Goal: Task Accomplishment & Management: Manage account settings

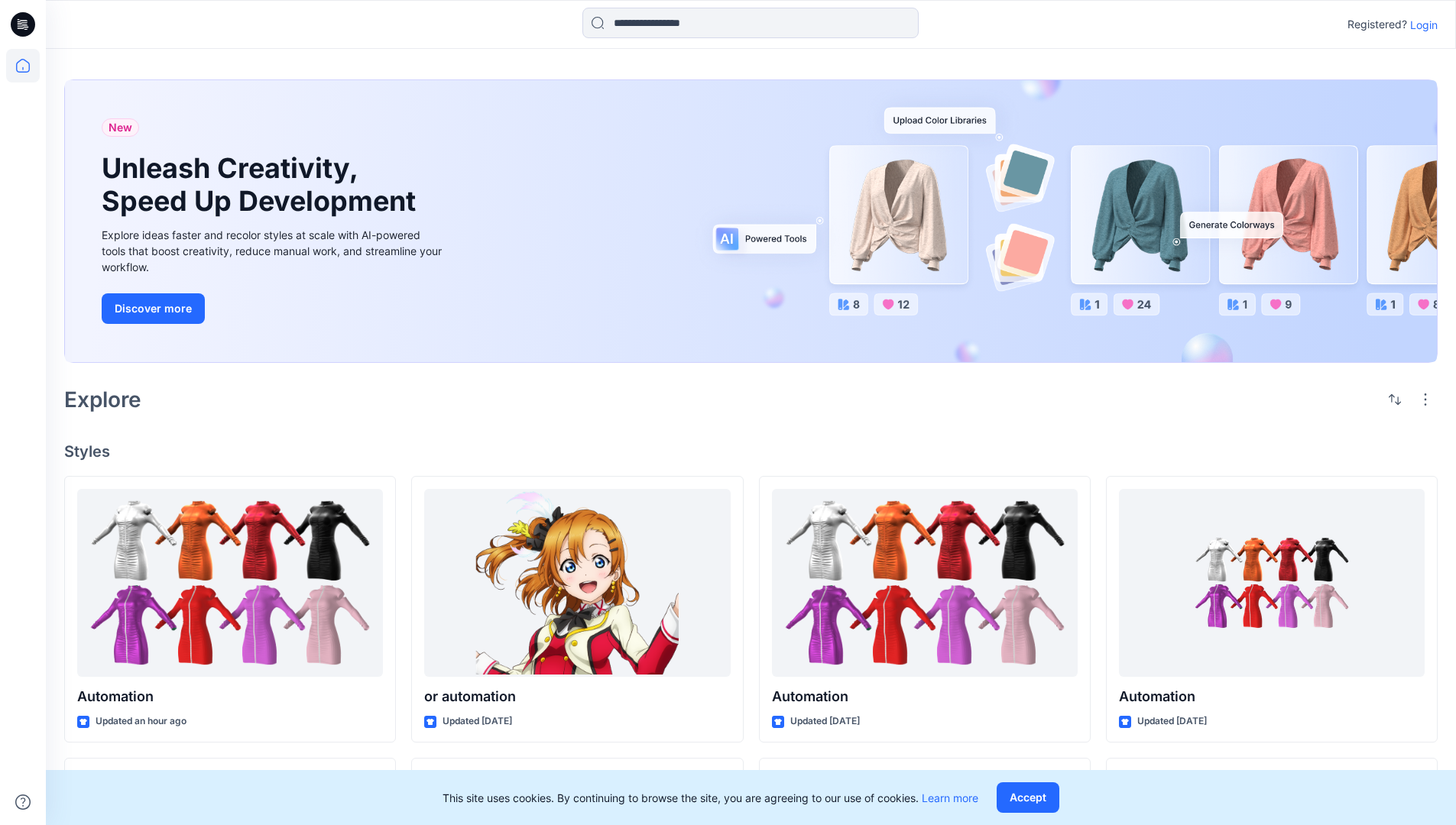
click at [1420, 25] on p "Login" at bounding box center [1424, 24] width 28 height 16
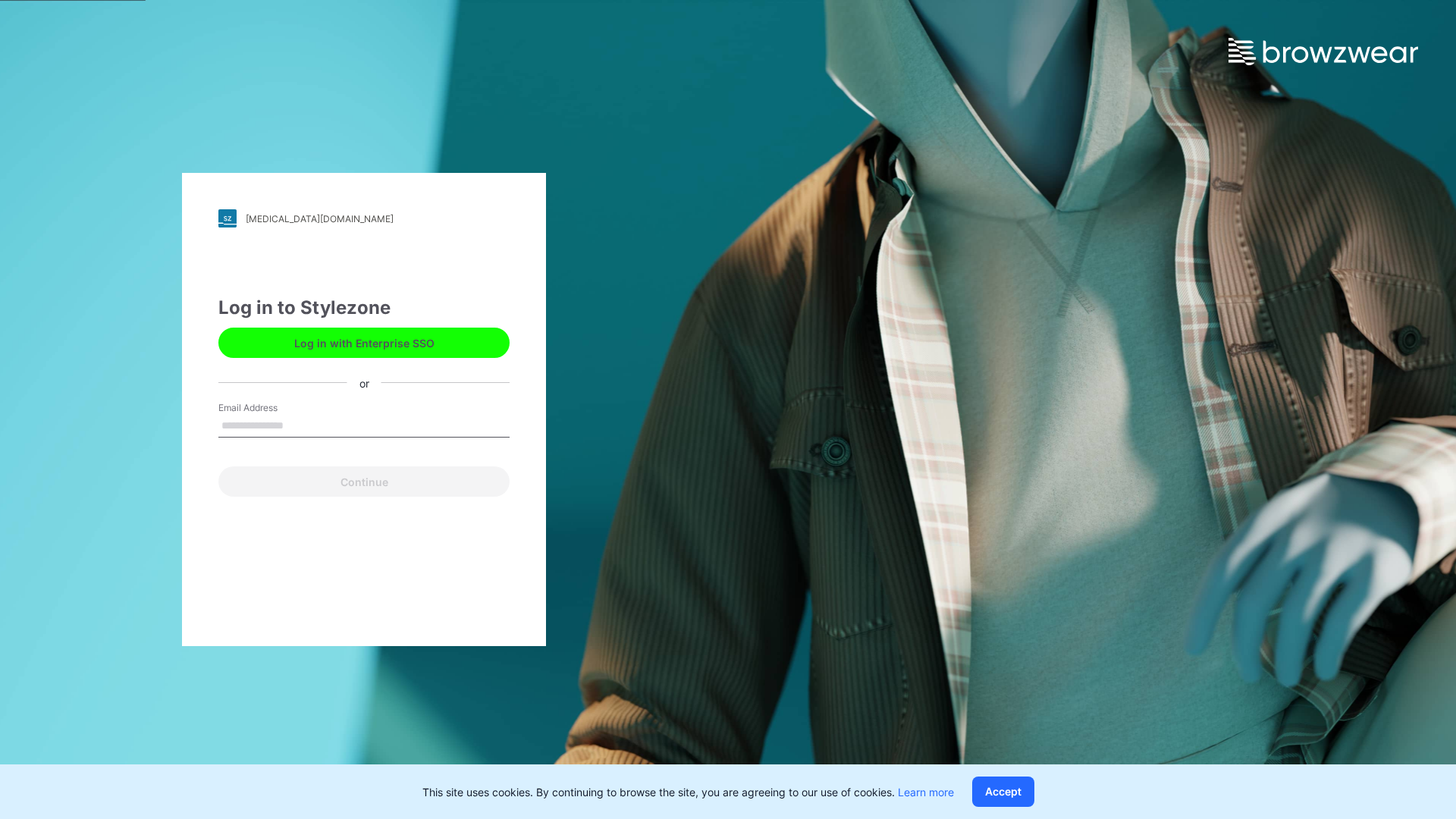
click at [299, 425] on input "Email Address" at bounding box center [364, 426] width 291 height 23
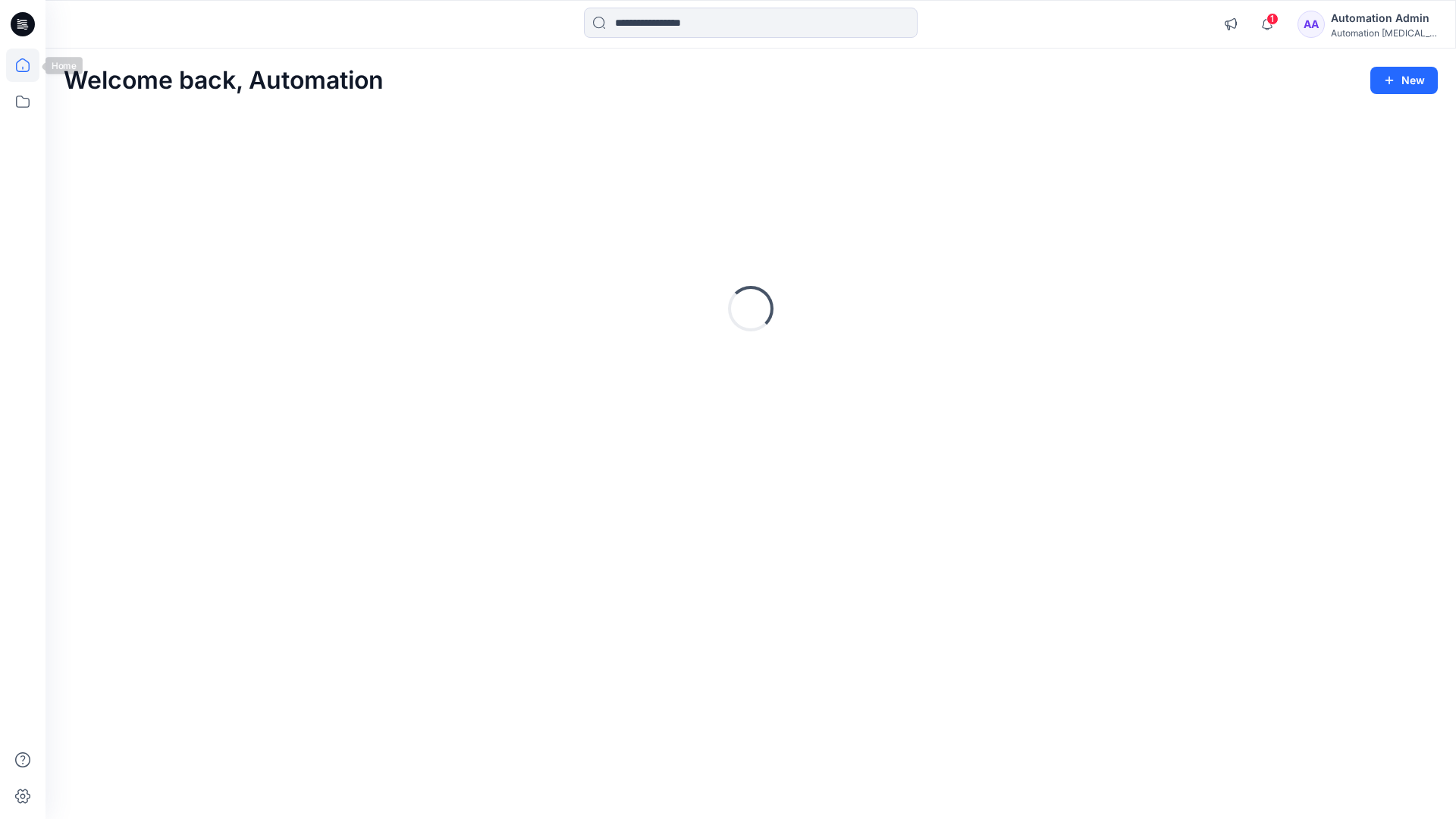
click at [28, 65] on icon at bounding box center [22, 65] width 14 height 14
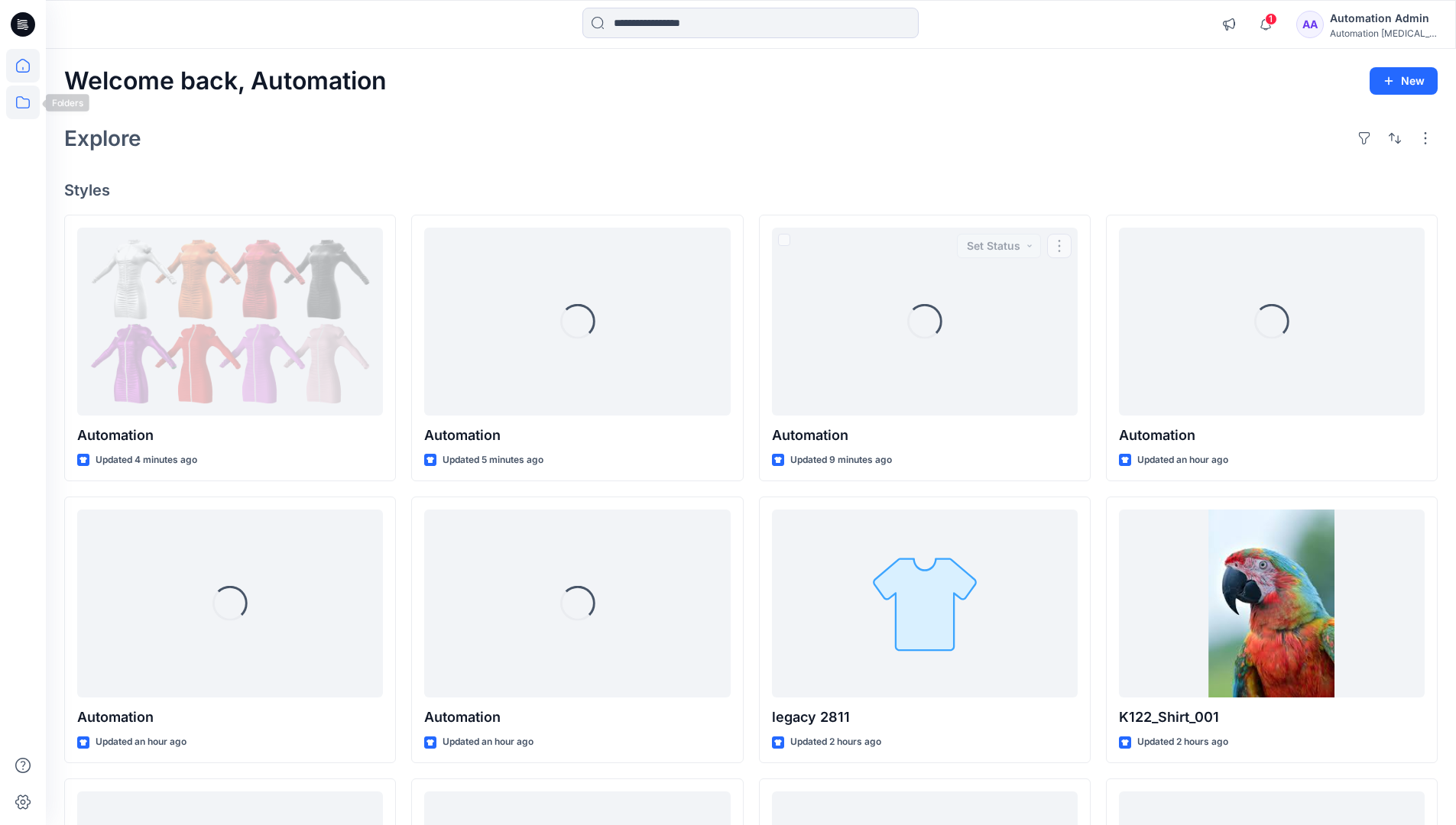
click at [23, 100] on icon at bounding box center [23, 102] width 33 height 33
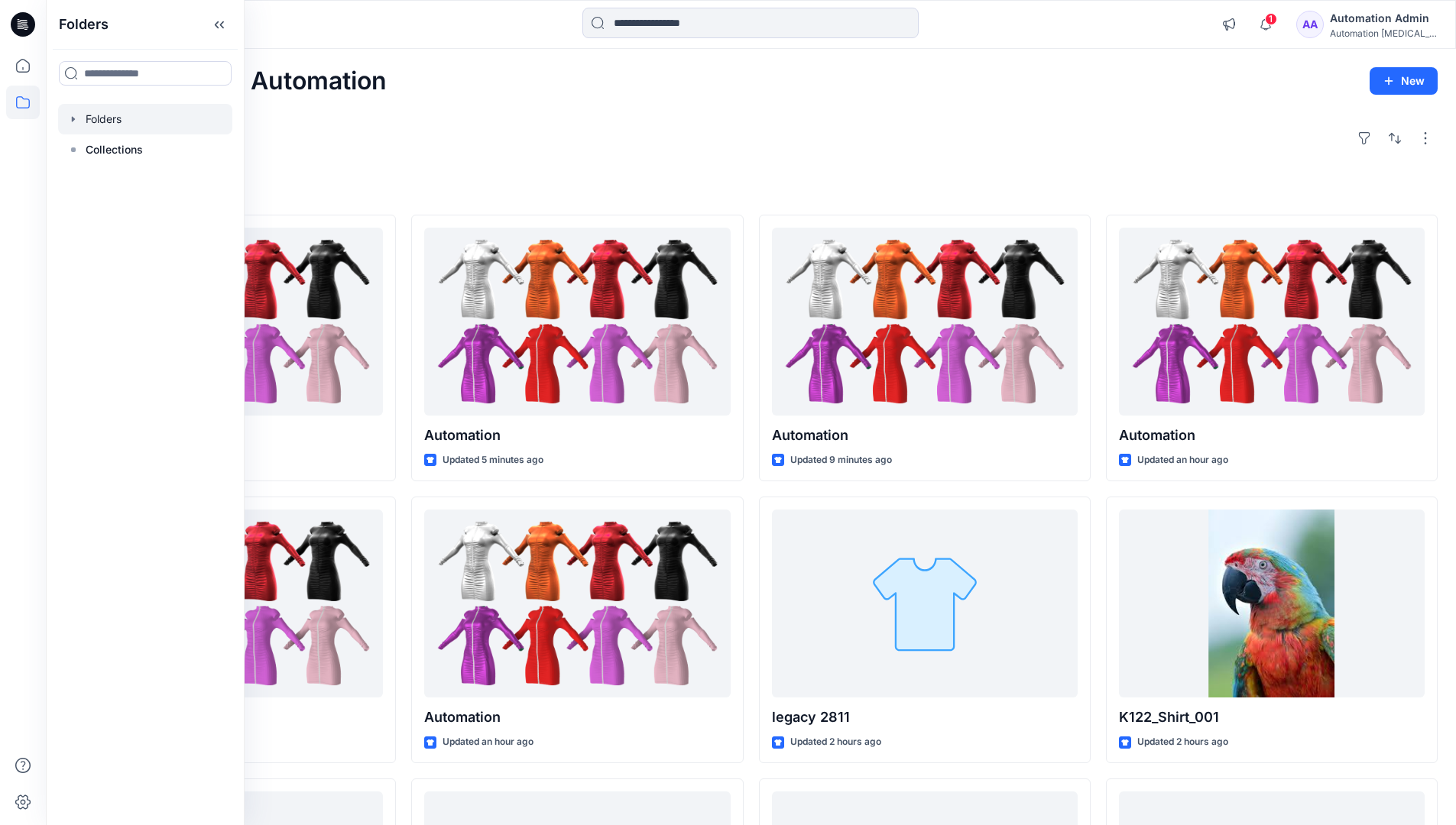
click at [108, 121] on div at bounding box center [145, 119] width 174 height 30
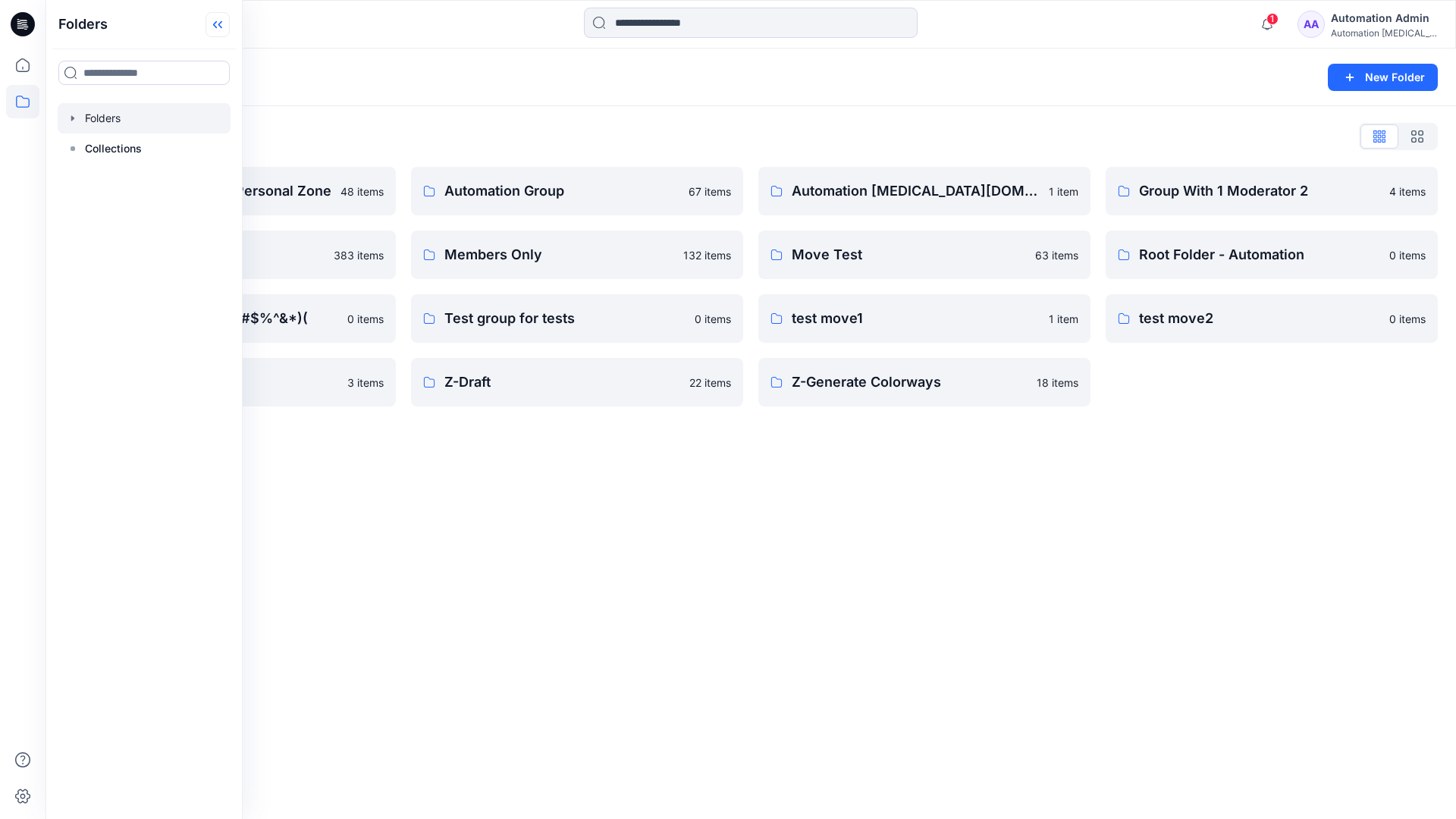
click at [223, 23] on icon at bounding box center [218, 24] width 25 height 25
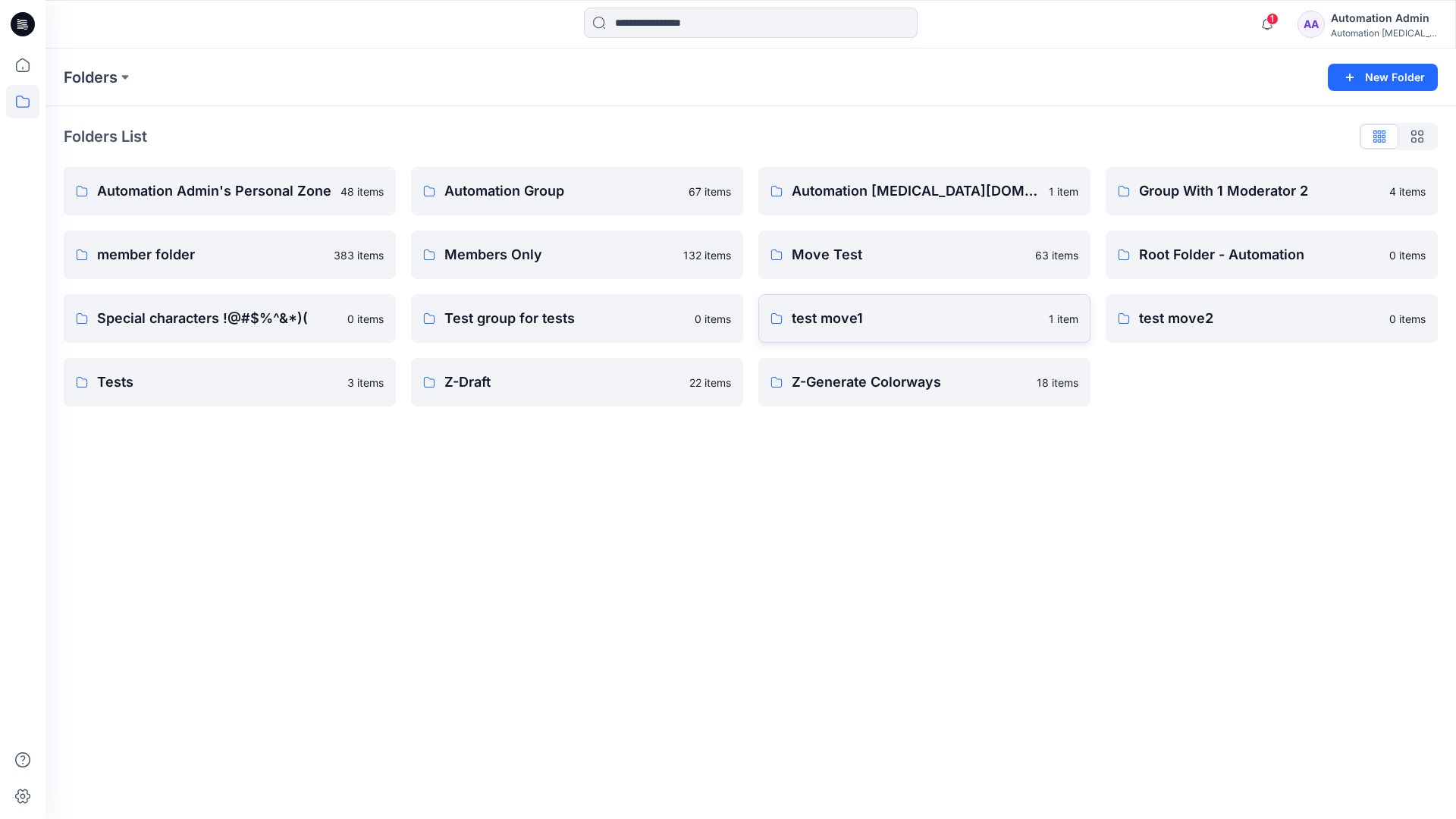
click at [835, 319] on p "test move1" at bounding box center [915, 318] width 248 height 21
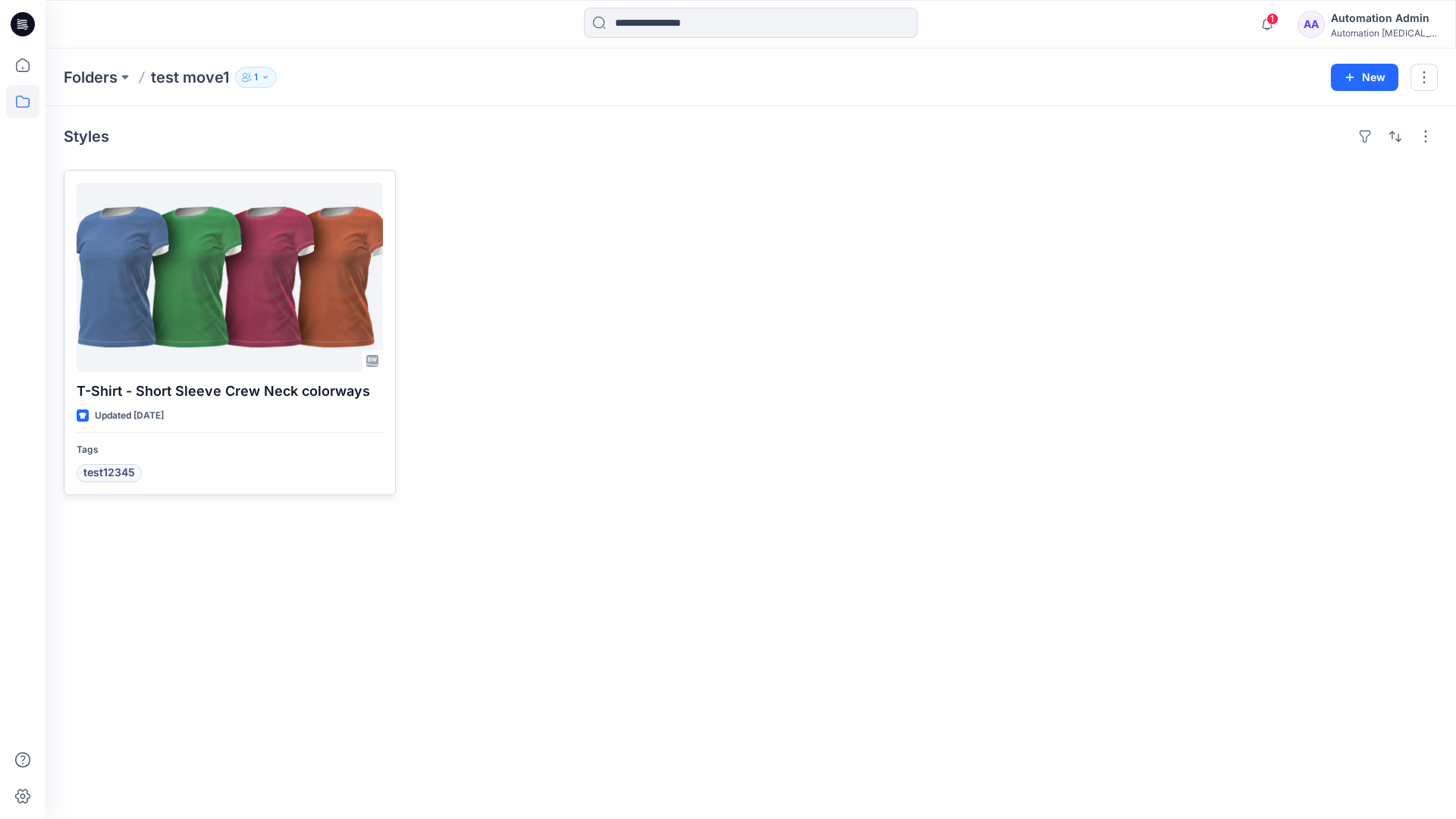
click at [210, 277] on div at bounding box center [230, 277] width 307 height 189
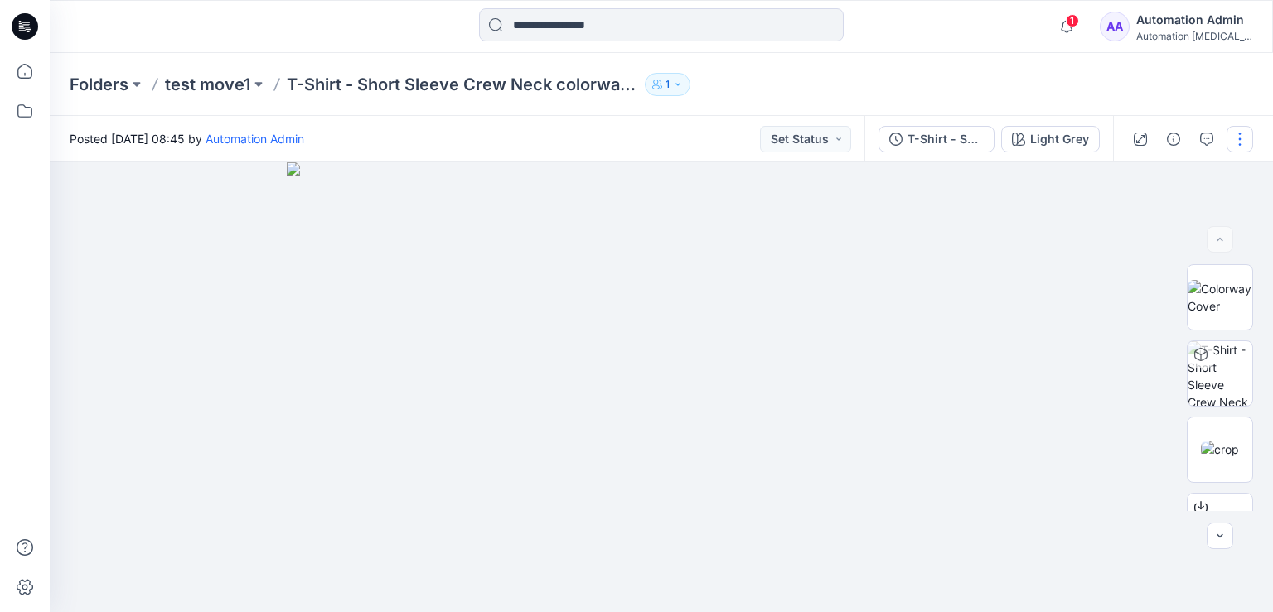
click at [1240, 138] on button "button" at bounding box center [1240, 139] width 27 height 27
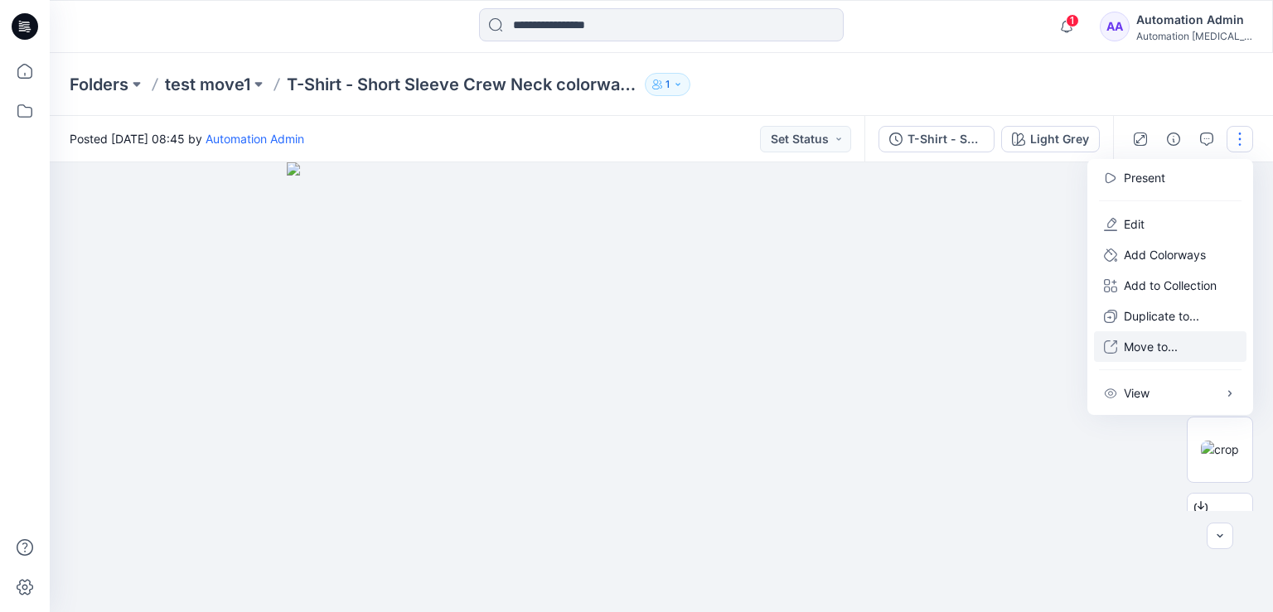
click at [1145, 347] on p "Move to..." at bounding box center [1151, 346] width 54 height 17
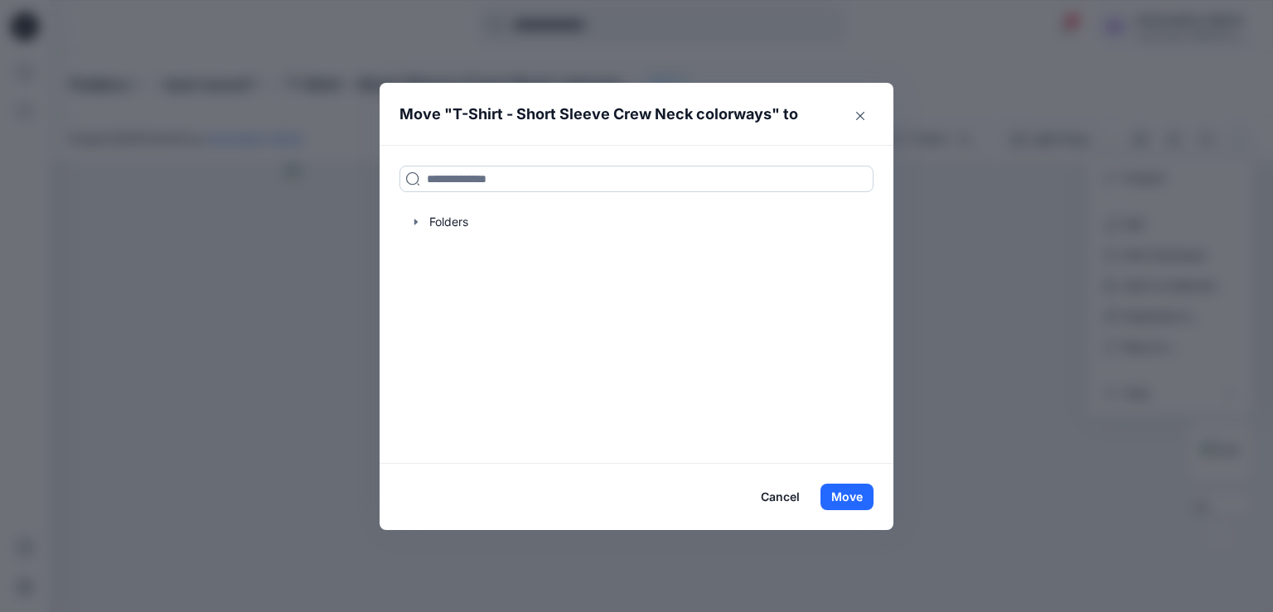
click at [444, 183] on input at bounding box center [636, 179] width 474 height 27
drag, startPoint x: 444, startPoint y: 183, endPoint x: 400, endPoint y: 179, distance: 44.1
click at [400, 179] on input at bounding box center [636, 179] width 474 height 27
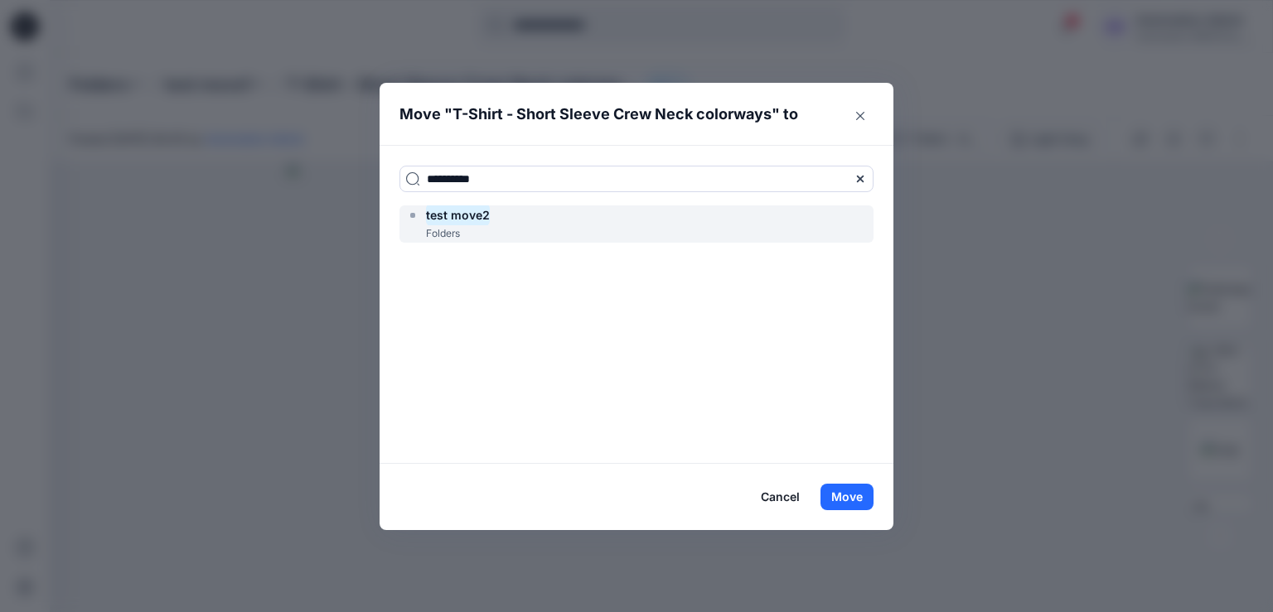
type input "**********"
click at [469, 220] on mark "test move2" at bounding box center [458, 215] width 64 height 22
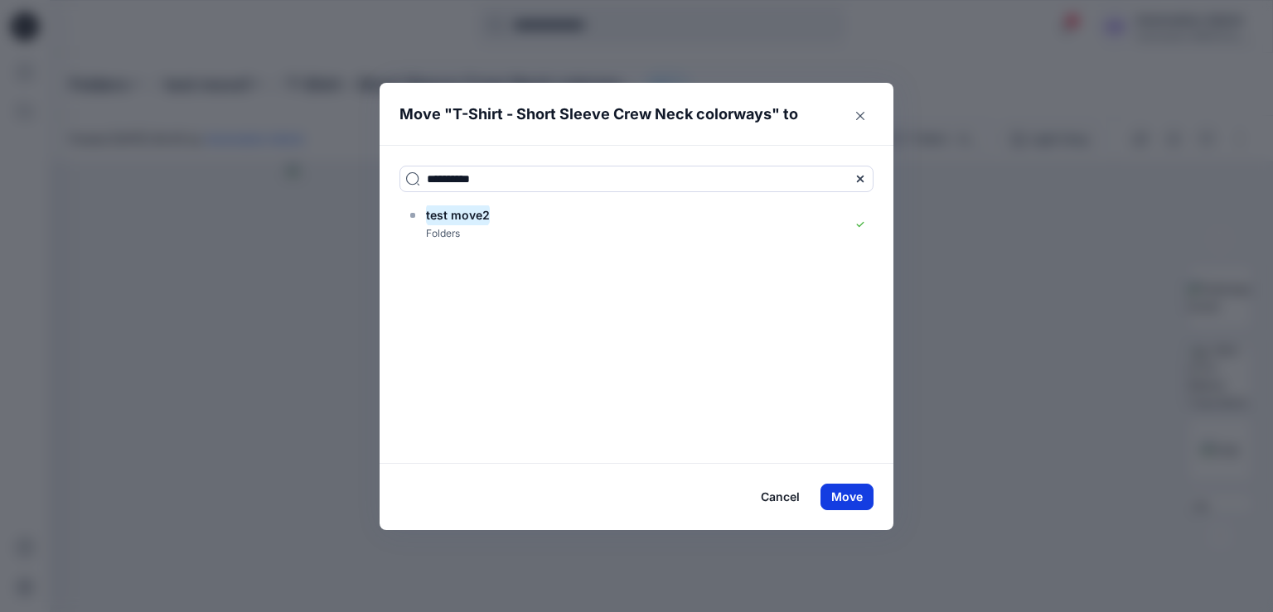
click at [844, 496] on button "Move" at bounding box center [846, 497] width 53 height 27
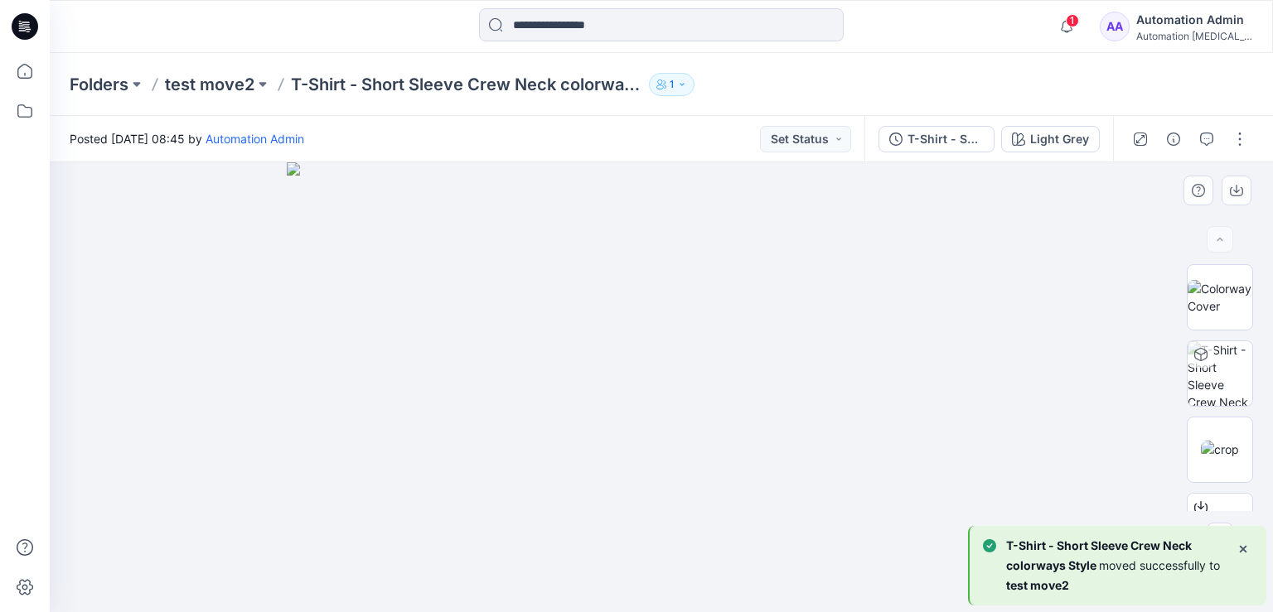
click at [186, 258] on div at bounding box center [661, 387] width 1223 height 450
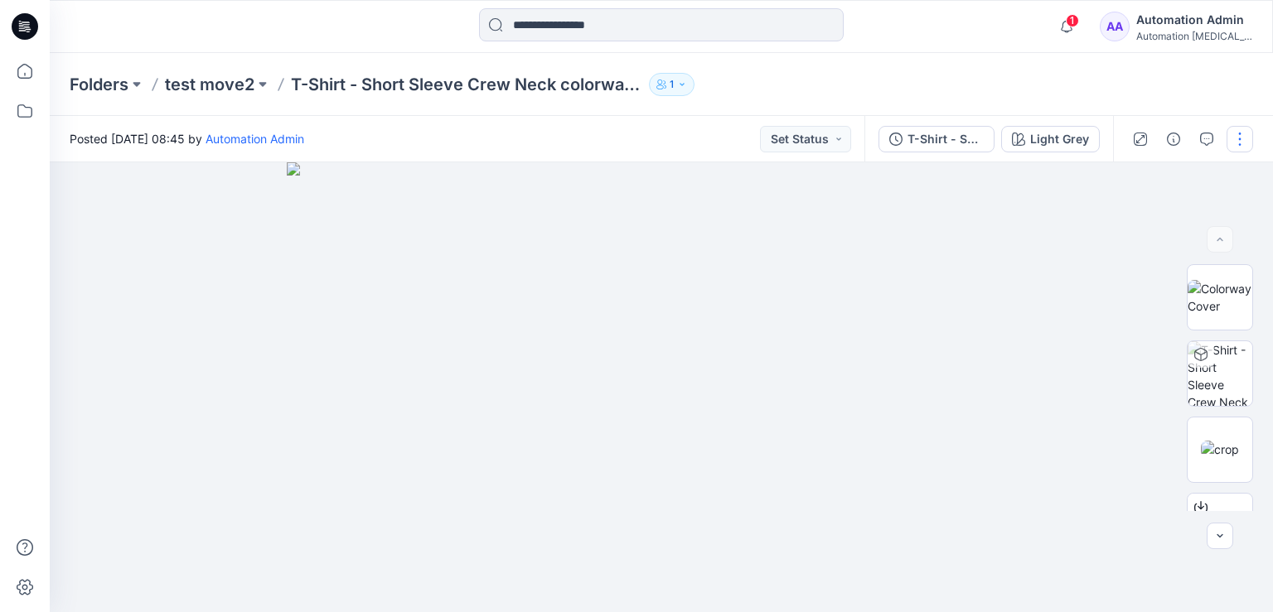
click at [1240, 142] on button "button" at bounding box center [1240, 139] width 27 height 27
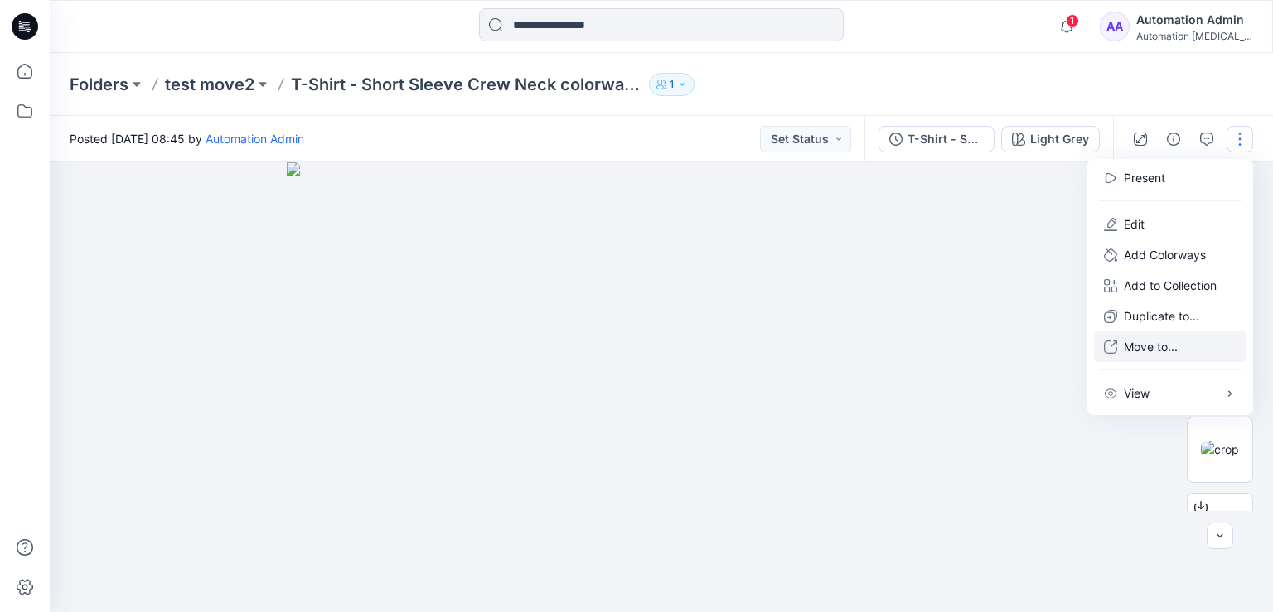
click at [1144, 348] on p "Move to..." at bounding box center [1151, 346] width 54 height 17
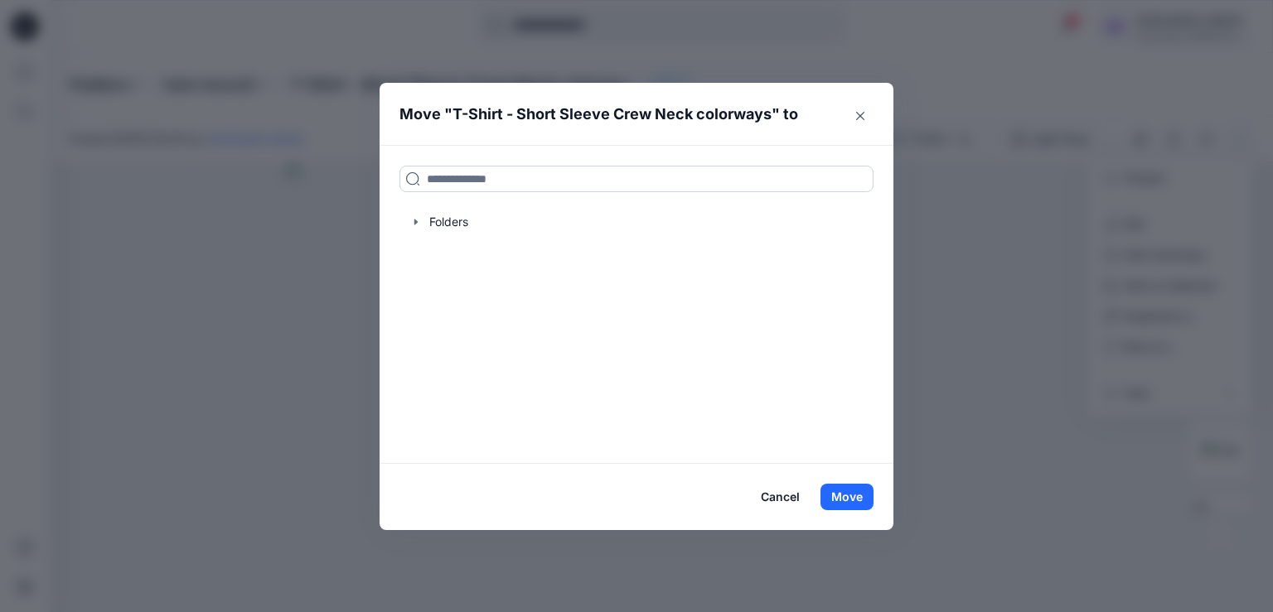
click at [555, 177] on input at bounding box center [636, 179] width 474 height 27
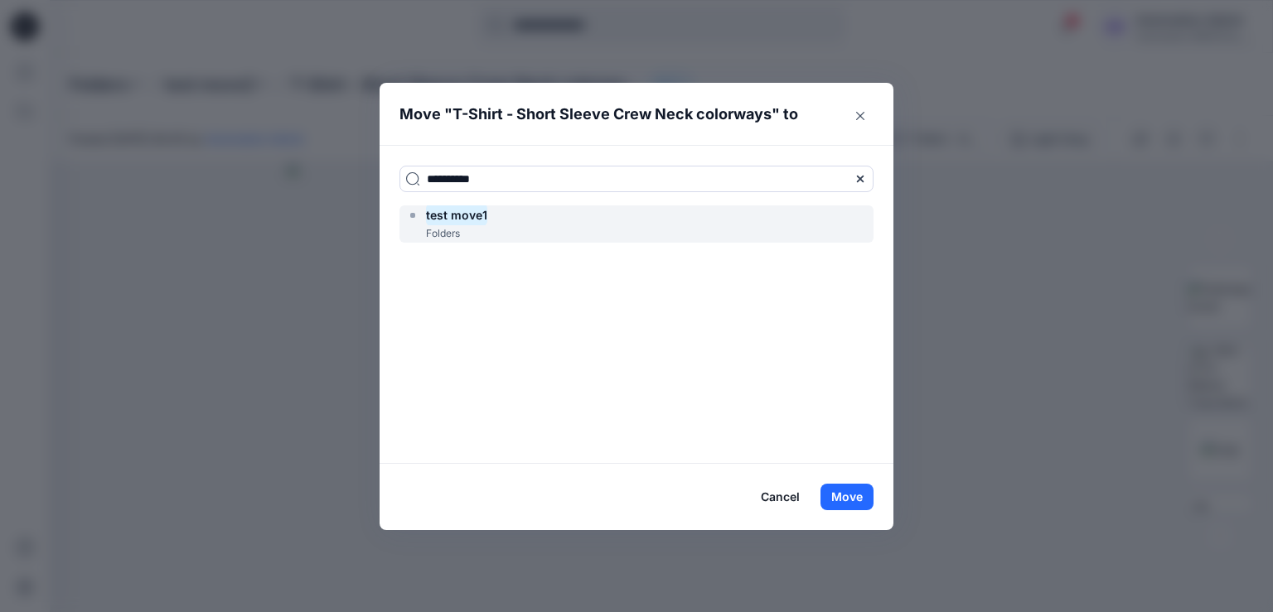
type input "**********"
click at [529, 219] on div "test move1 Folders" at bounding box center [636, 224] width 474 height 37
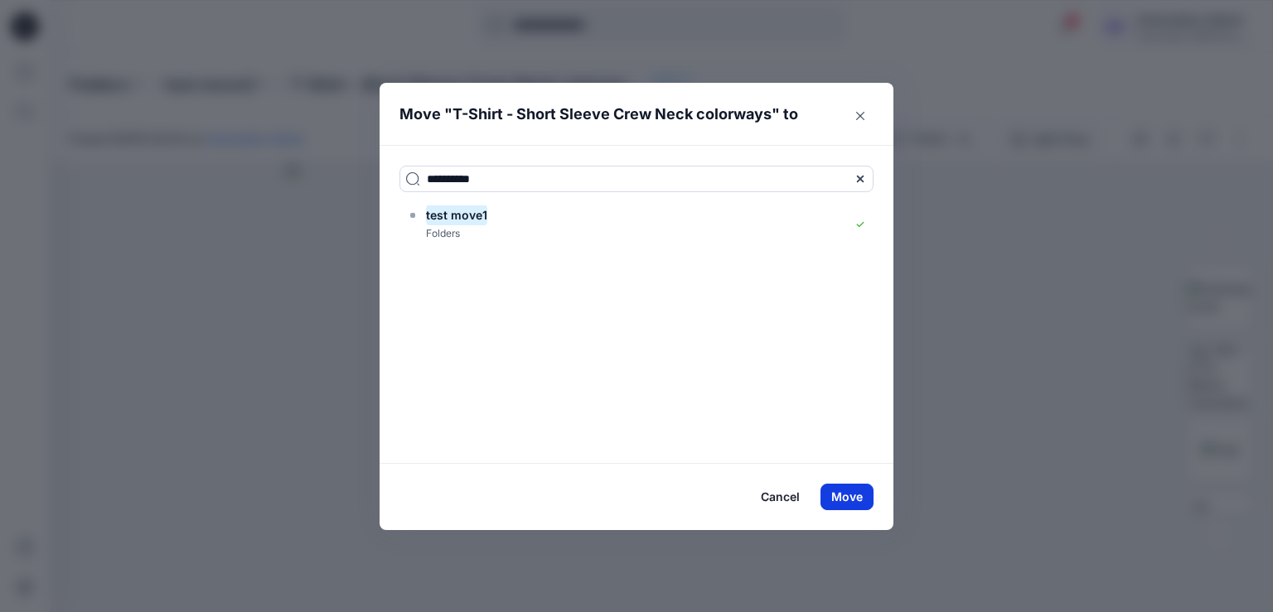
click at [851, 496] on button "Move" at bounding box center [846, 497] width 53 height 27
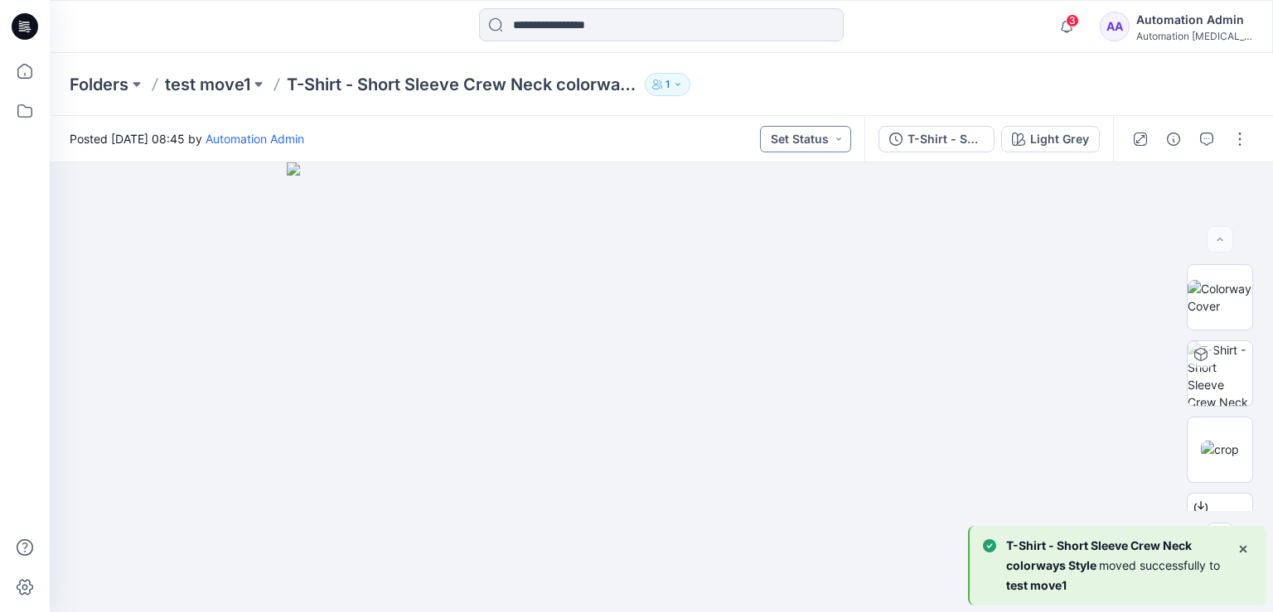
click at [822, 135] on button "Set Status" at bounding box center [805, 139] width 91 height 27
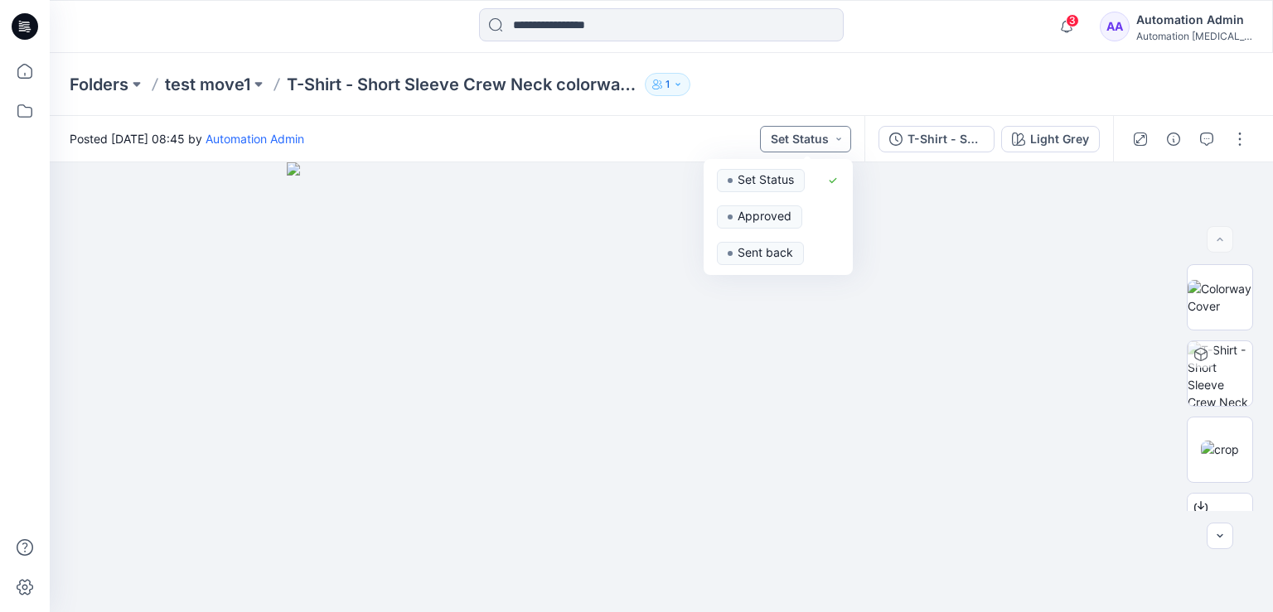
click at [820, 138] on button "Set Status" at bounding box center [805, 139] width 91 height 27
click at [989, 135] on button "T-Shirt - Short Sleeve" at bounding box center [936, 139] width 116 height 27
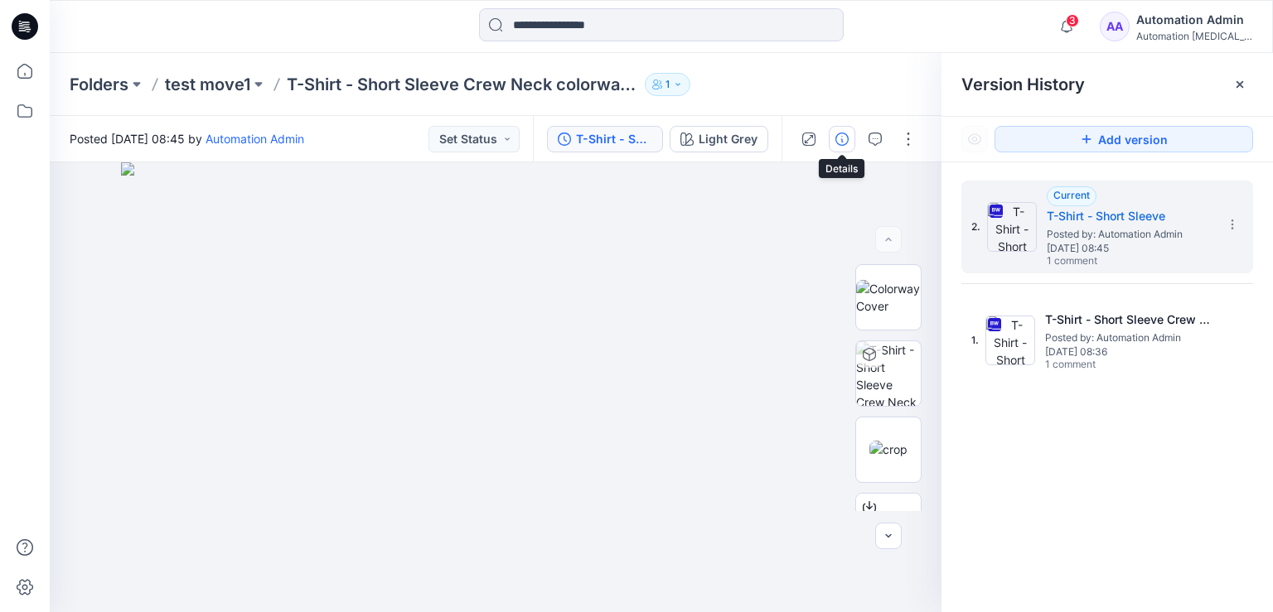
click at [838, 141] on icon "button" at bounding box center [841, 139] width 13 height 13
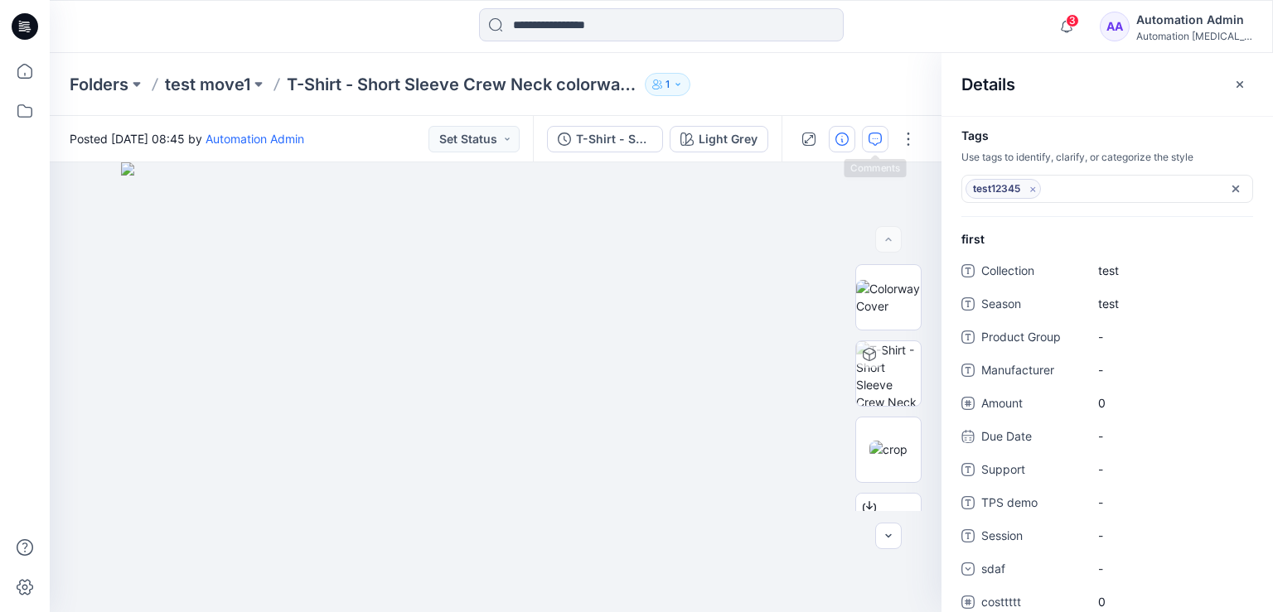
click at [881, 141] on icon "button" at bounding box center [875, 139] width 13 height 13
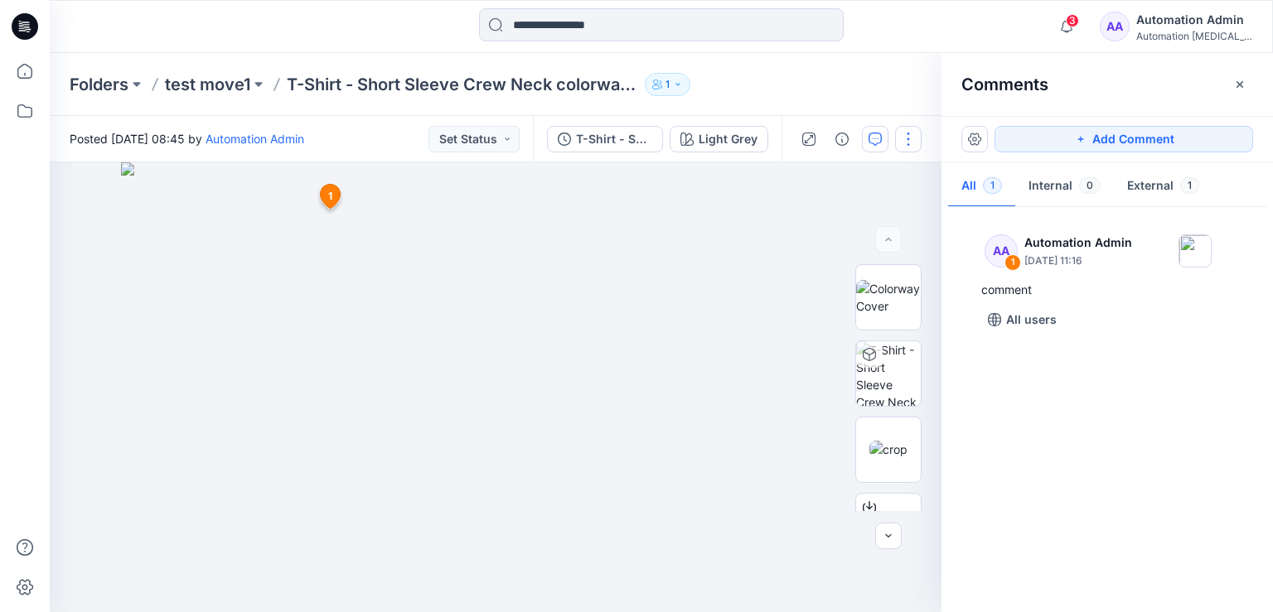
click at [908, 137] on button "button" at bounding box center [908, 139] width 27 height 27
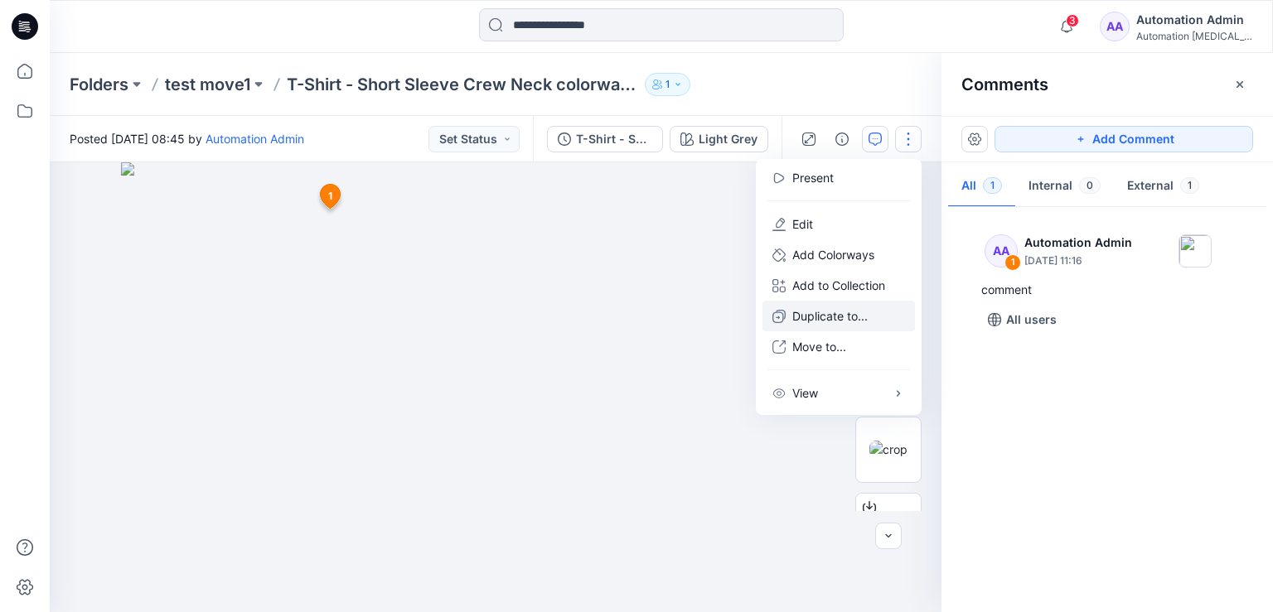
click at [832, 316] on p "Duplicate to..." at bounding box center [829, 315] width 75 height 17
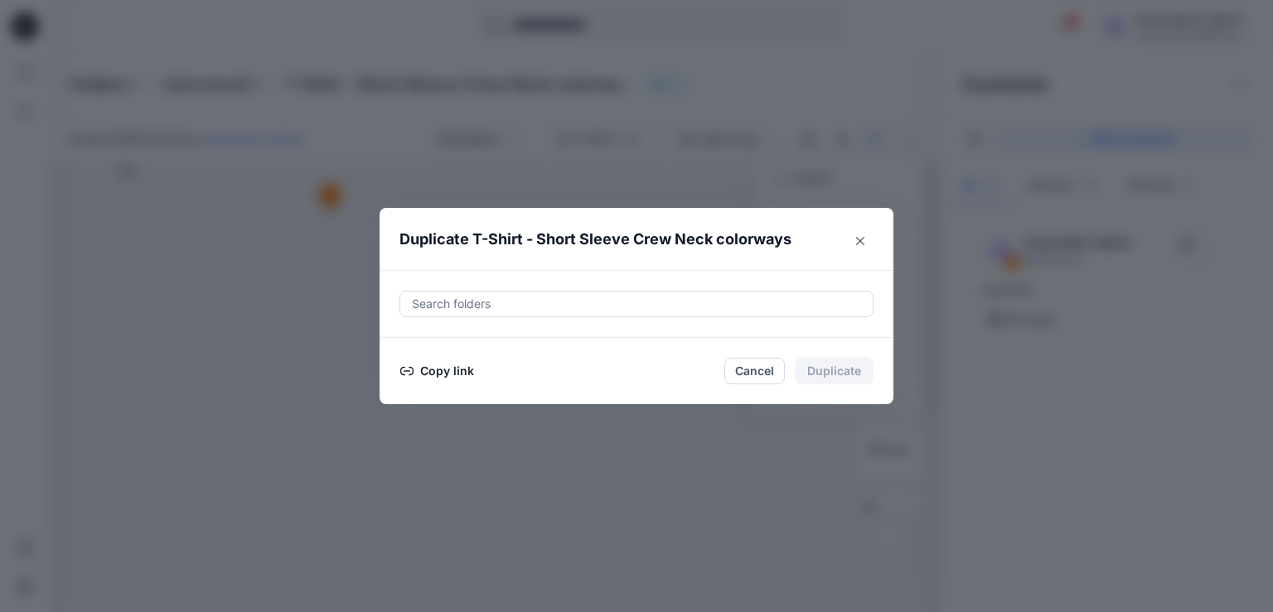
click at [436, 370] on button "Copy link" at bounding box center [436, 371] width 75 height 20
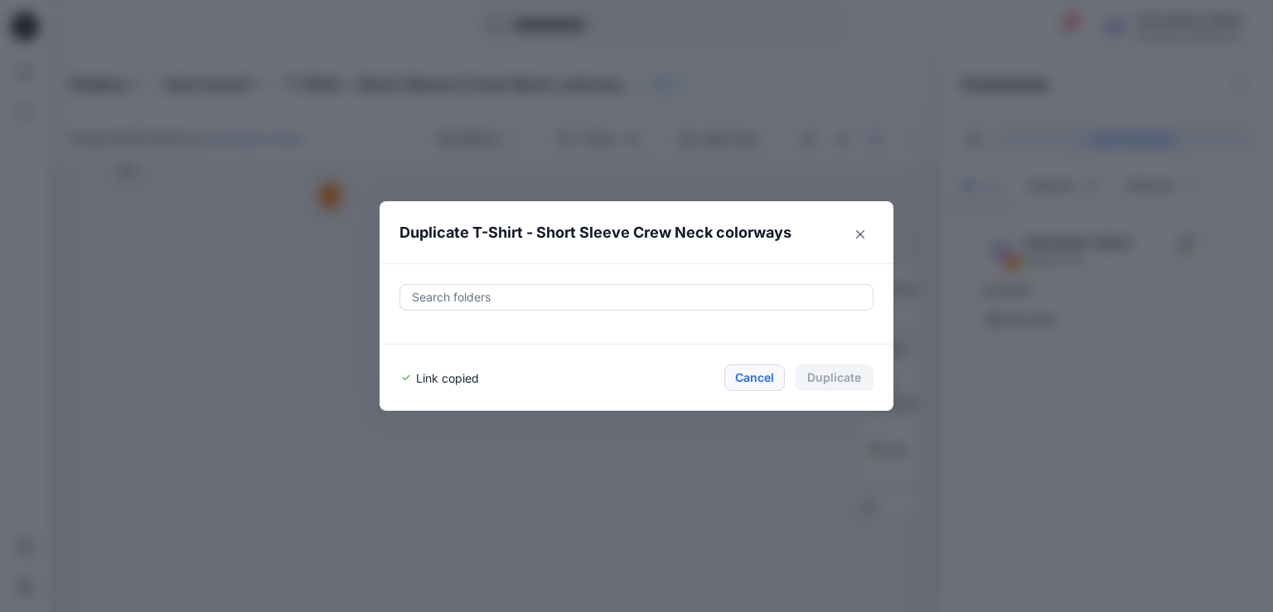
click at [754, 375] on button "Cancel" at bounding box center [754, 378] width 60 height 27
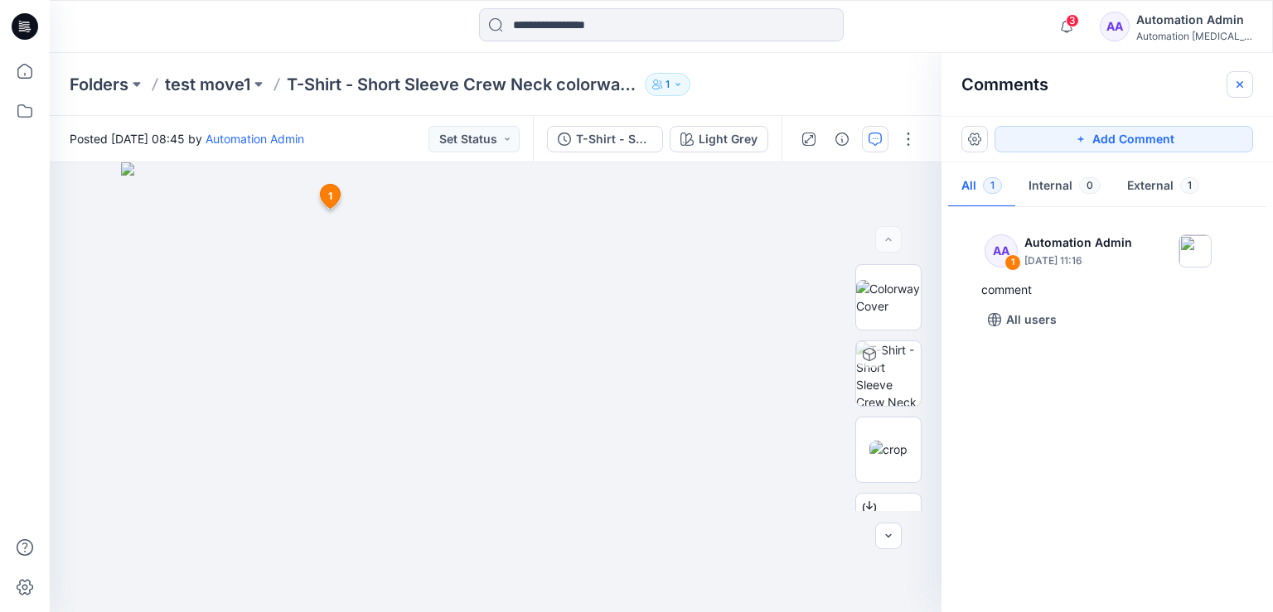
click at [1245, 87] on icon "button" at bounding box center [1239, 84] width 13 height 13
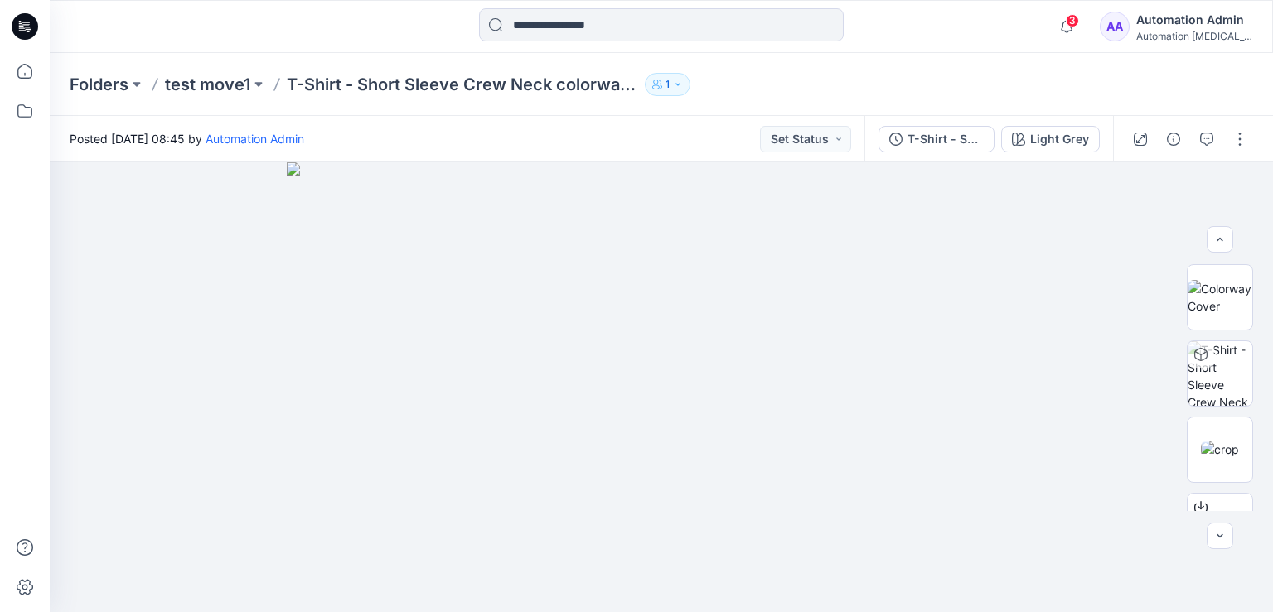
scroll to position [227, 0]
click at [1246, 143] on button "button" at bounding box center [1240, 139] width 27 height 27
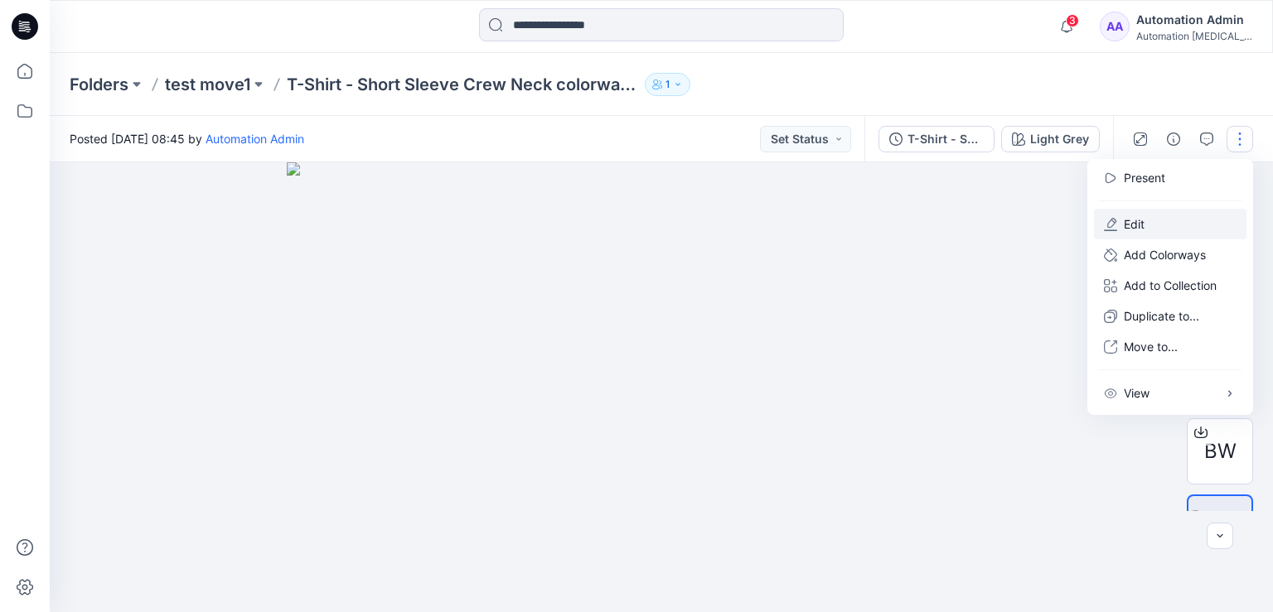
click at [1174, 223] on button "Edit" at bounding box center [1170, 224] width 152 height 31
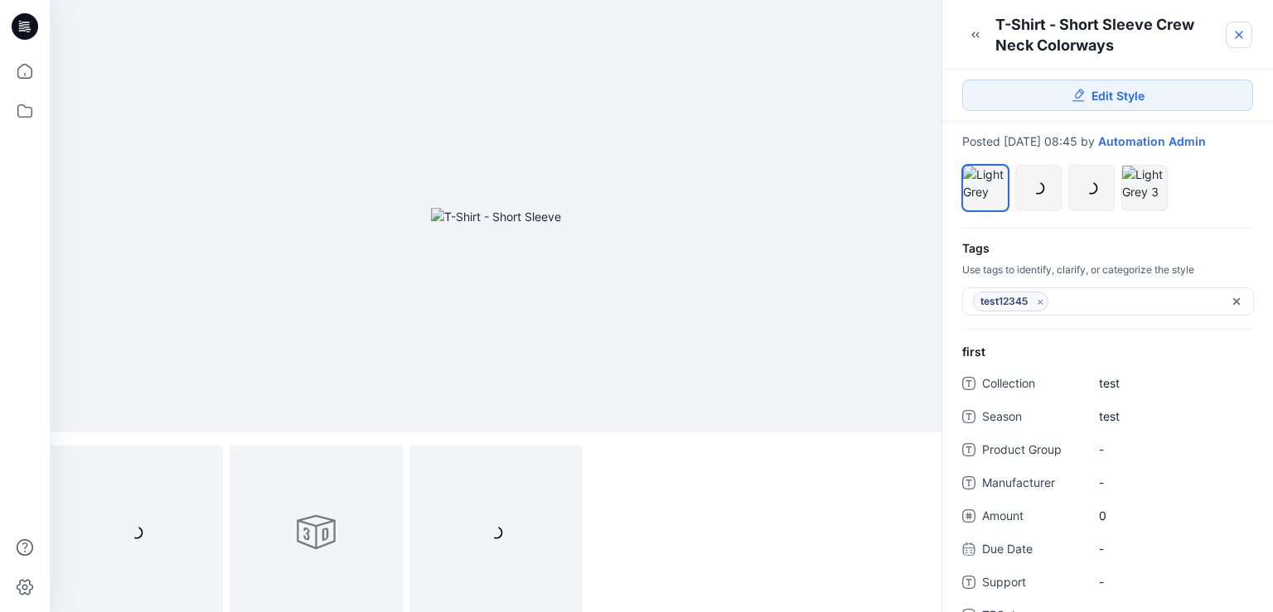
click at [1237, 33] on icon at bounding box center [1239, 34] width 7 height 7
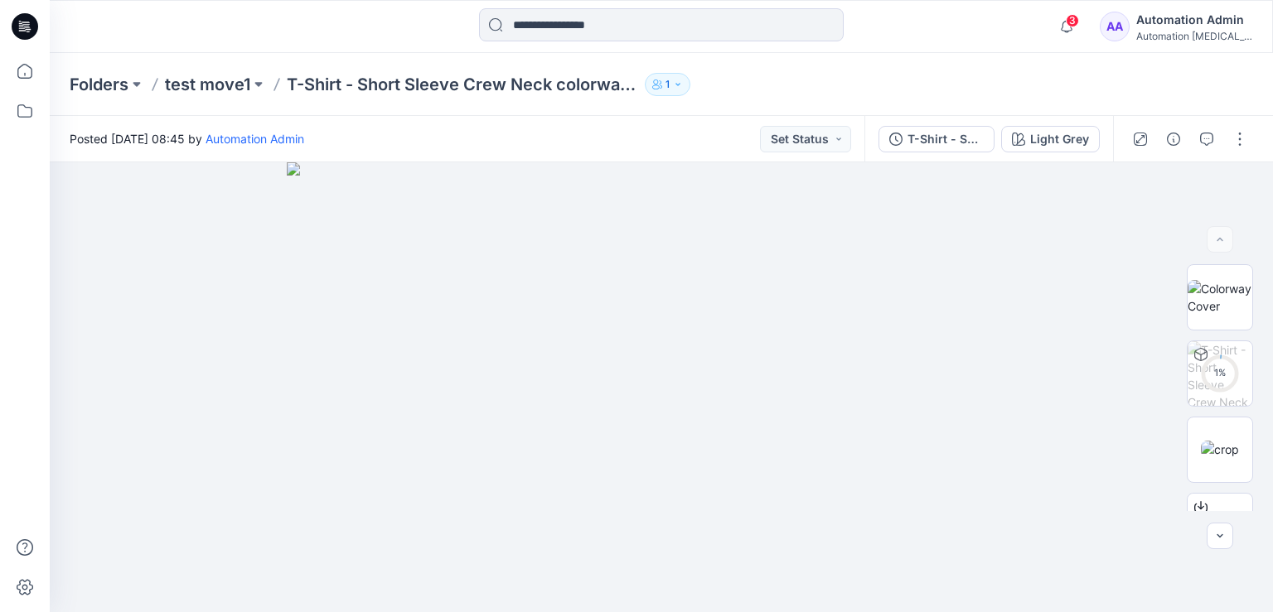
click at [1197, 23] on div "Automation Admin" at bounding box center [1194, 20] width 116 height 20
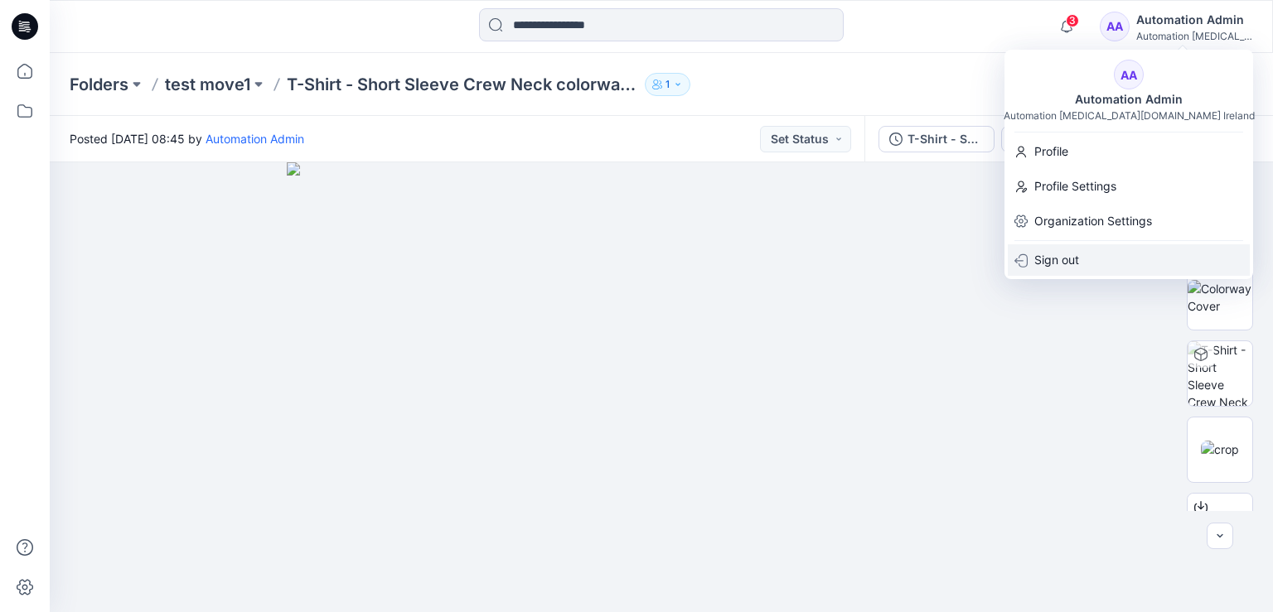
click at [1080, 261] on div "Sign out" at bounding box center [1129, 259] width 242 height 31
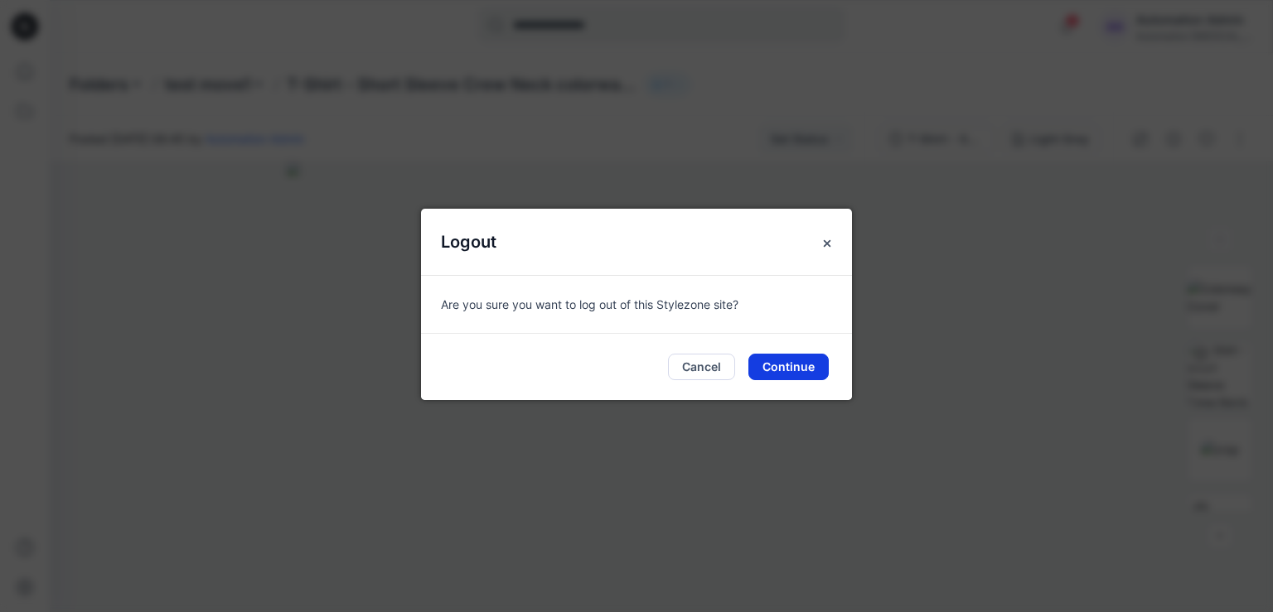
click at [791, 367] on button "Continue" at bounding box center [788, 367] width 80 height 27
